Goal: Information Seeking & Learning: Find specific page/section

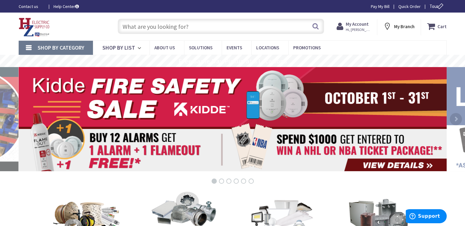
click at [183, 27] on input "text" at bounding box center [221, 26] width 206 height 15
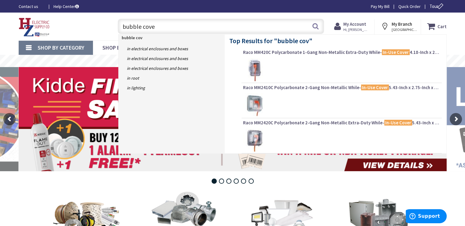
type input "bubble cover"
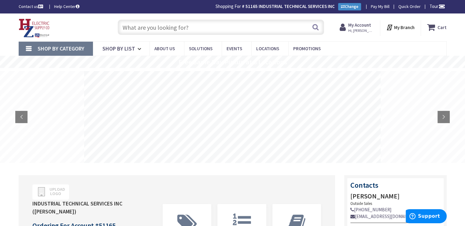
click at [172, 26] on input "text" at bounding box center [221, 27] width 206 height 15
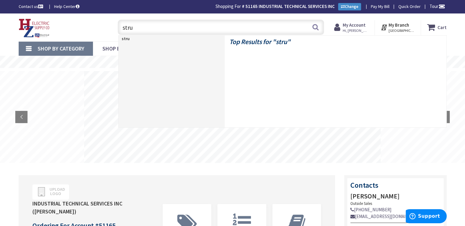
type input "strut"
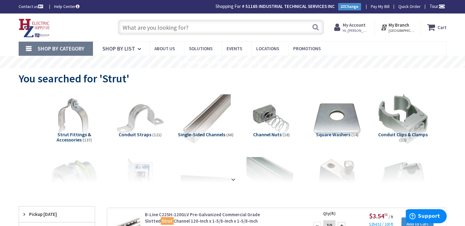
click at [178, 28] on input "text" at bounding box center [221, 27] width 206 height 15
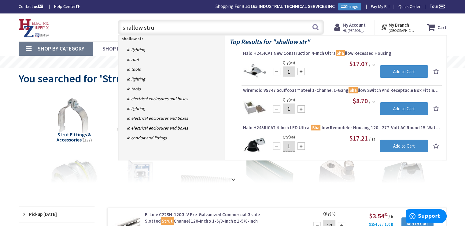
type input "shallow strut"
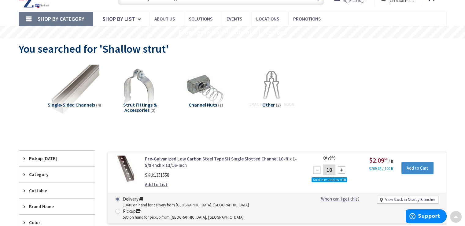
scroll to position [1, 0]
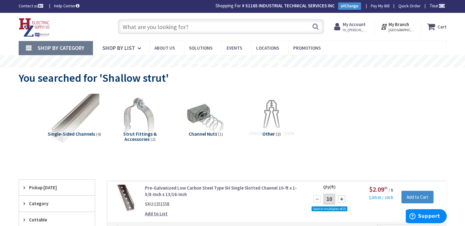
click at [174, 26] on input "text" at bounding box center [221, 26] width 206 height 15
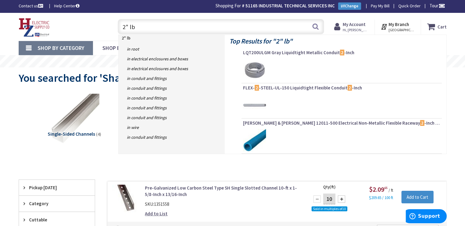
type input "2" lbs"
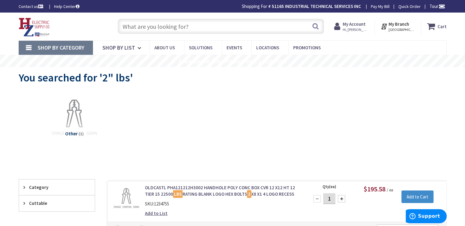
click at [192, 28] on input "text" at bounding box center [221, 26] width 206 height 15
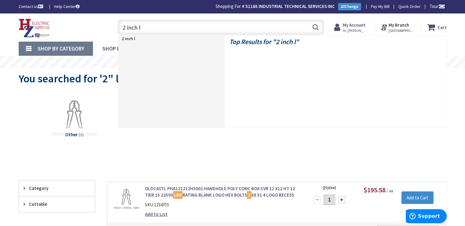
type input "2 inch lb"
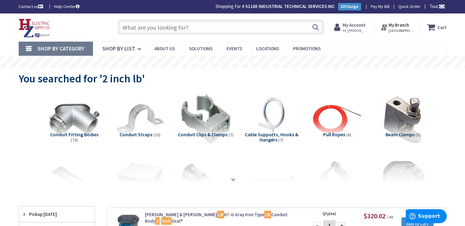
click at [191, 28] on input "text" at bounding box center [221, 27] width 206 height 15
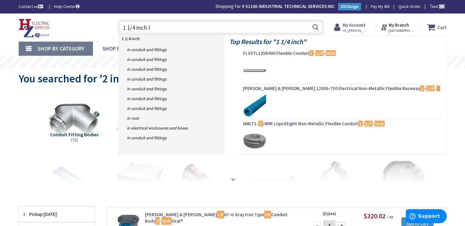
type input "1 1/4 inch lb"
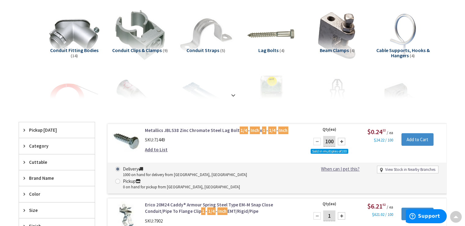
scroll to position [1, 0]
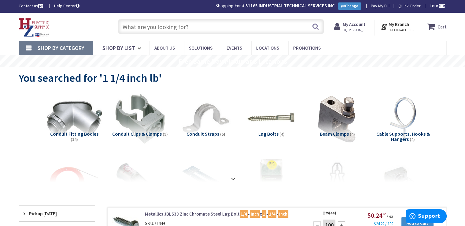
click at [69, 122] on img at bounding box center [73, 118] width 55 height 55
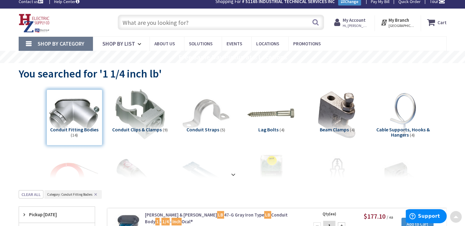
scroll to position [0, 0]
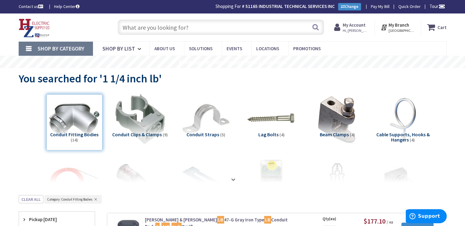
click at [196, 26] on input "text" at bounding box center [221, 27] width 206 height 15
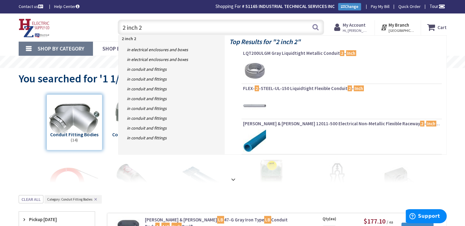
type input "2 inch 22"
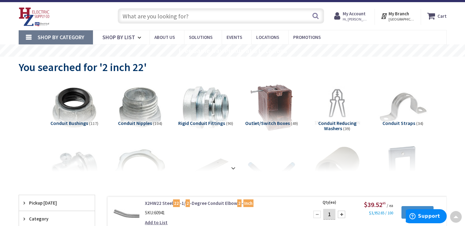
scroll to position [1, 0]
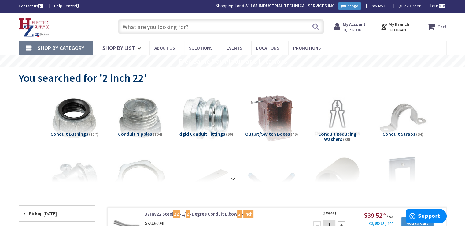
click at [171, 25] on input "text" at bounding box center [221, 26] width 206 height 15
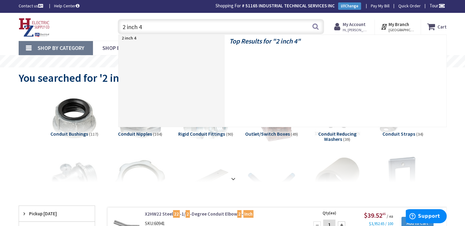
type input "2 inch 45"
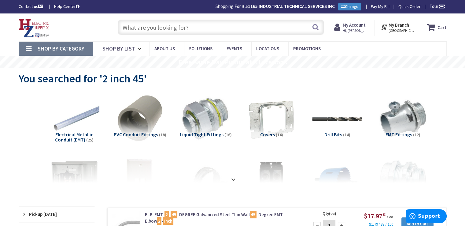
click at [181, 31] on input "text" at bounding box center [221, 27] width 206 height 15
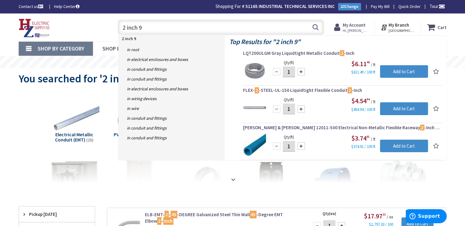
type input "2 inch 90"
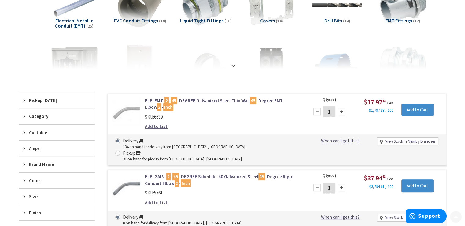
scroll to position [153, 0]
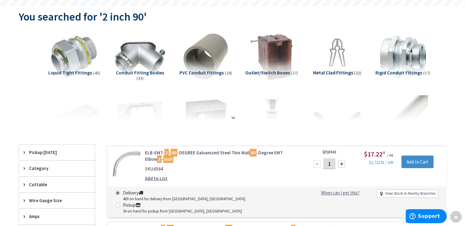
scroll to position [1, 0]
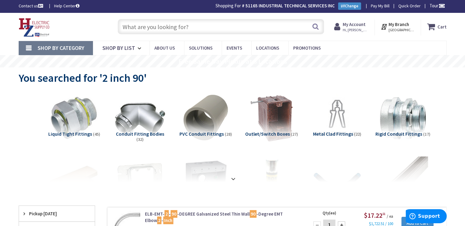
click at [164, 24] on input "text" at bounding box center [221, 26] width 206 height 15
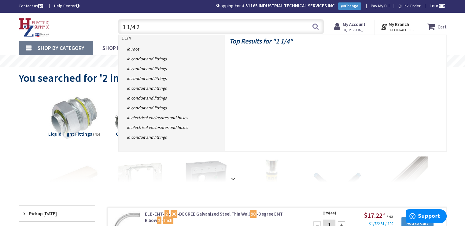
type input "1 1/4 22"
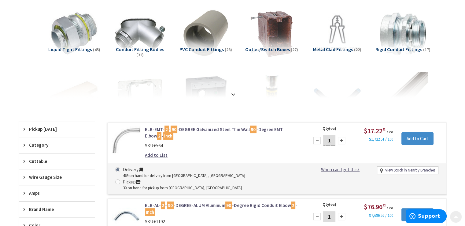
scroll to position [154, 0]
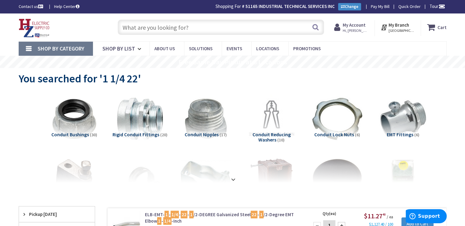
click at [159, 32] on input "text" at bounding box center [221, 27] width 206 height 15
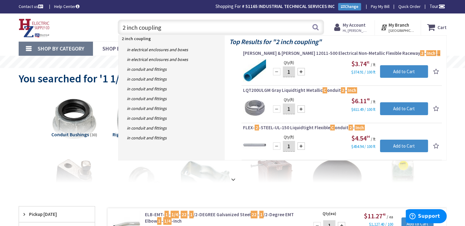
type input "2 inch couplings"
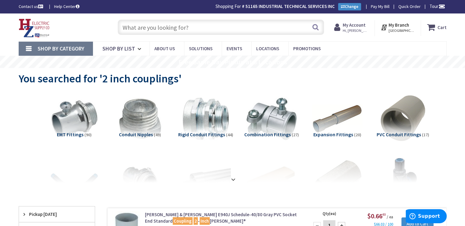
click at [196, 30] on input "text" at bounding box center [221, 27] width 206 height 15
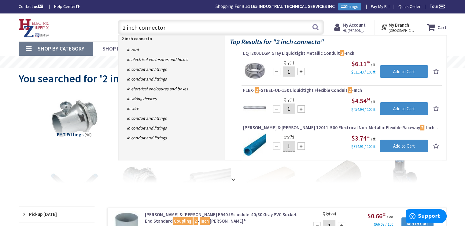
type input "2 inch connectors"
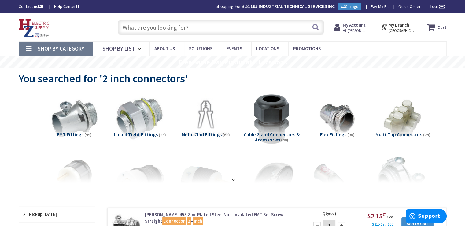
click at [167, 28] on input "text" at bounding box center [221, 27] width 206 height 15
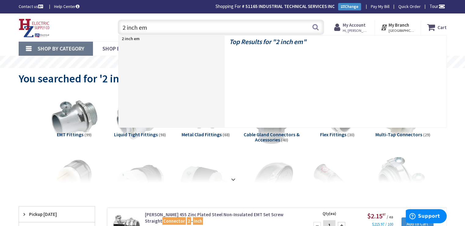
type input "2 inch emt"
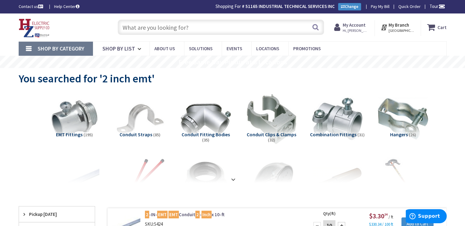
click at [170, 30] on input "text" at bounding box center [221, 27] width 206 height 15
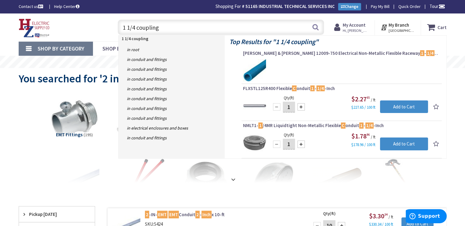
type input "1 1/4 couplings"
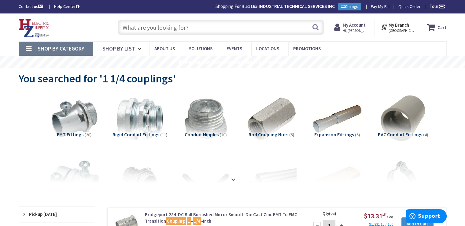
click at [191, 24] on input "text" at bounding box center [221, 27] width 206 height 15
click at [69, 116] on img at bounding box center [73, 118] width 55 height 55
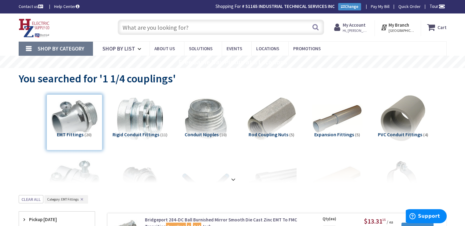
click at [175, 22] on input "text" at bounding box center [221, 27] width 206 height 15
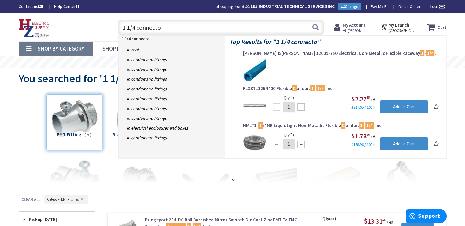
type input "1 1/4 connector"
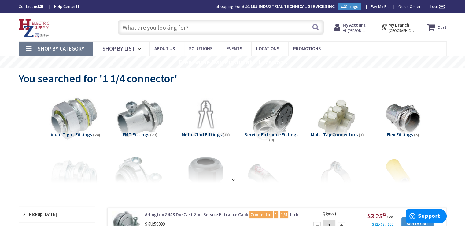
click at [154, 26] on input "text" at bounding box center [221, 27] width 206 height 15
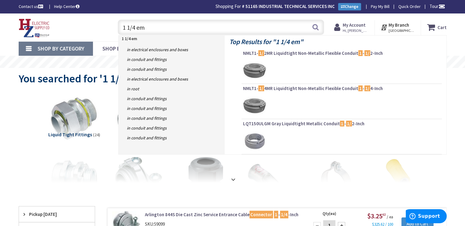
type input "1 1/4 emt"
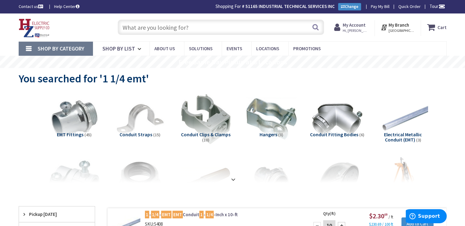
click at [180, 26] on input "text" at bounding box center [221, 27] width 206 height 15
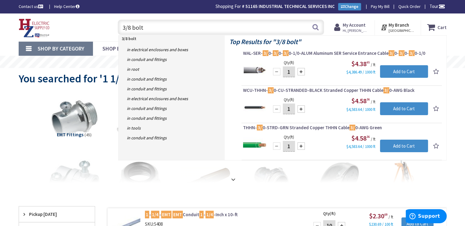
type input "3/8 bolts"
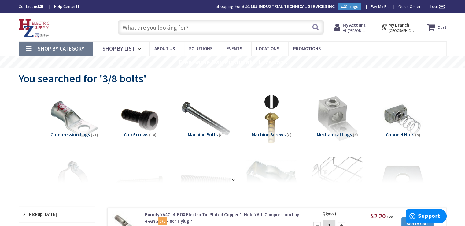
click at [154, 25] on input "text" at bounding box center [221, 27] width 206 height 15
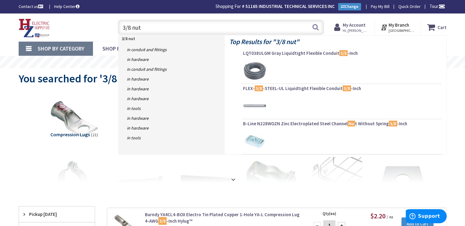
type input "3/8 nuts"
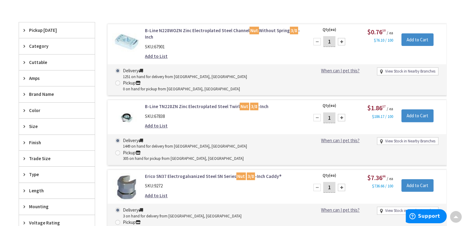
scroll to position [0, 0]
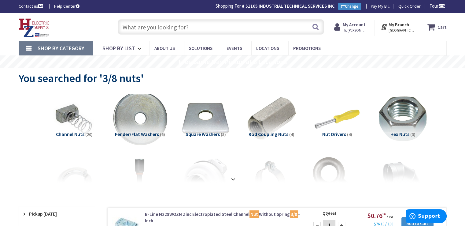
click at [139, 120] on img at bounding box center [139, 118] width 55 height 55
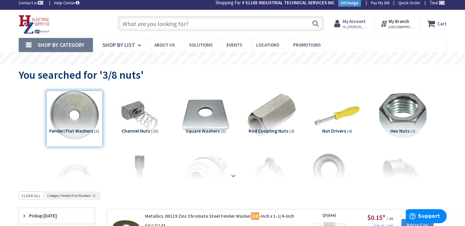
scroll to position [0, 0]
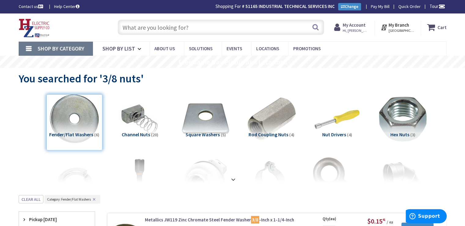
click at [177, 24] on input "text" at bounding box center [221, 27] width 206 height 15
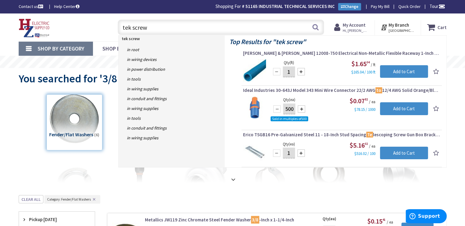
type input "tek screws"
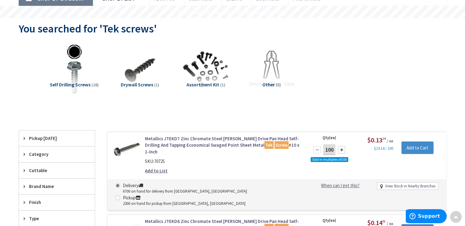
scroll to position [1, 0]
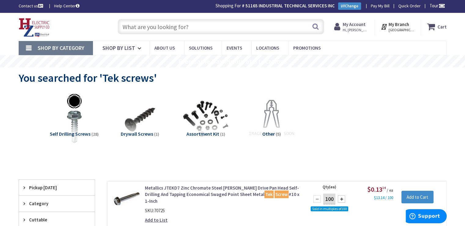
click at [195, 28] on input "text" at bounding box center [221, 26] width 206 height 15
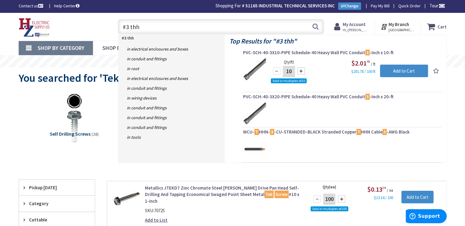
type input "#3 thhn"
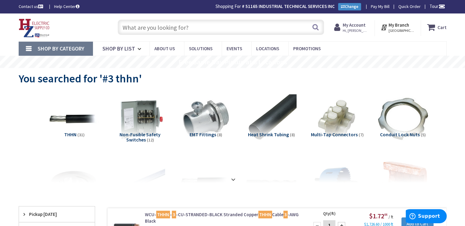
click at [169, 29] on input "text" at bounding box center [221, 27] width 206 height 15
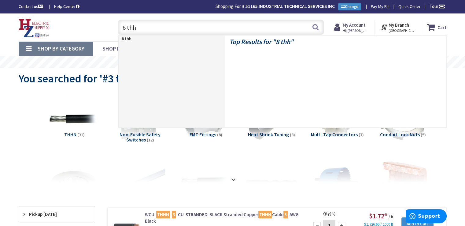
type input "8 thhn"
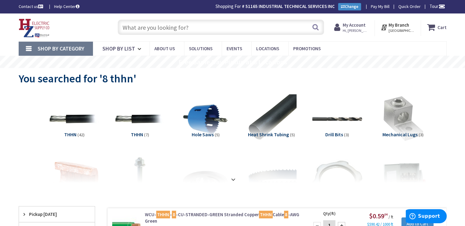
click at [181, 24] on input "text" at bounding box center [221, 27] width 206 height 15
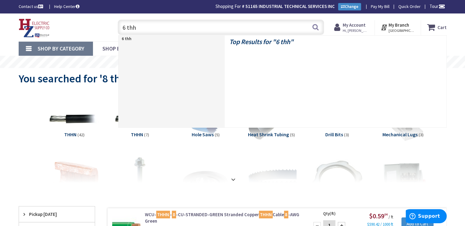
type input "6 thhn"
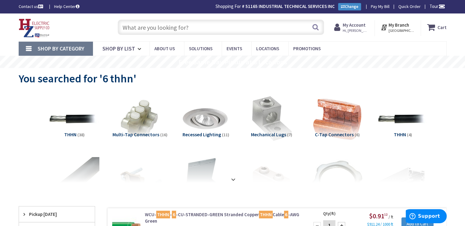
click at [196, 27] on input "text" at bounding box center [221, 27] width 206 height 15
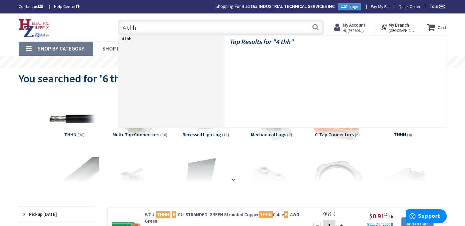
type input "4 thhn"
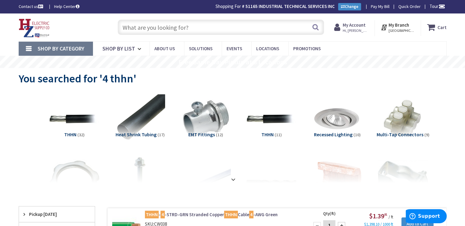
click at [182, 32] on input "text" at bounding box center [221, 27] width 206 height 15
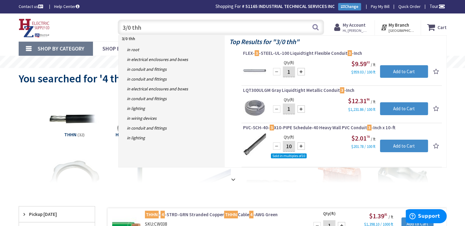
type input "3/0 thhn"
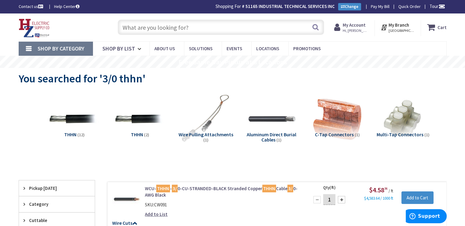
click at [207, 31] on input "text" at bounding box center [221, 27] width 206 height 15
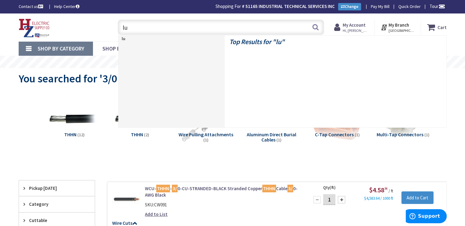
type input "lug"
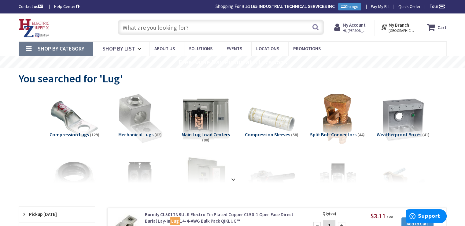
click at [120, 112] on img at bounding box center [139, 118] width 55 height 55
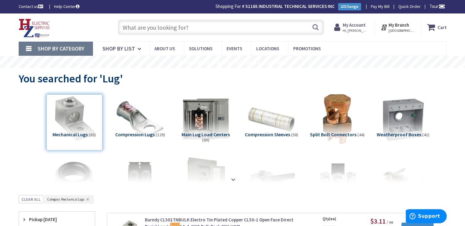
click at [195, 30] on input "text" at bounding box center [221, 27] width 206 height 15
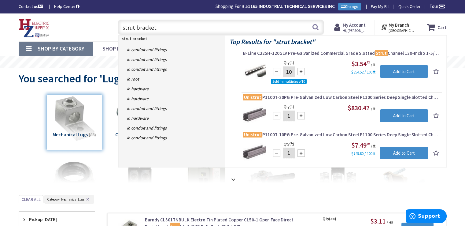
type input "strut brackets"
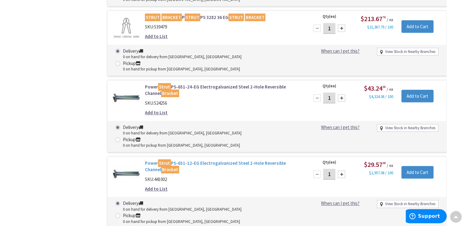
scroll to position [502, 0]
